Goal: Task Accomplishment & Management: Manage account settings

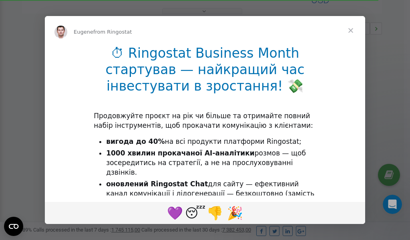
click at [351, 30] on span "Close" at bounding box center [350, 30] width 29 height 29
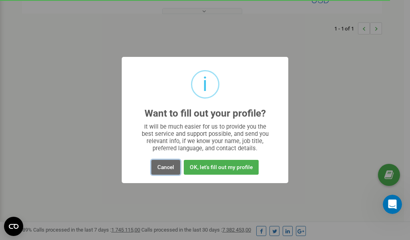
click at [162, 167] on button "Cancel" at bounding box center [165, 167] width 29 height 15
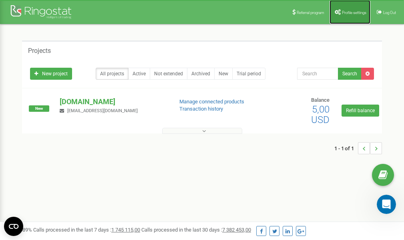
click at [344, 10] on span "Profile settings" at bounding box center [354, 12] width 24 height 4
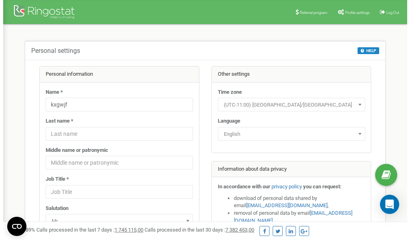
scroll to position [40, 0]
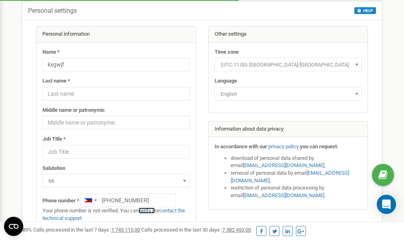
click at [149, 210] on link "verify it" at bounding box center [146, 210] width 16 height 6
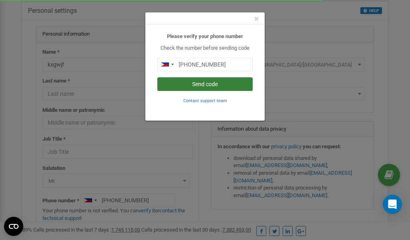
click at [216, 82] on button "Send code" at bounding box center [204, 84] width 95 height 14
